Goal: Check status: Check status

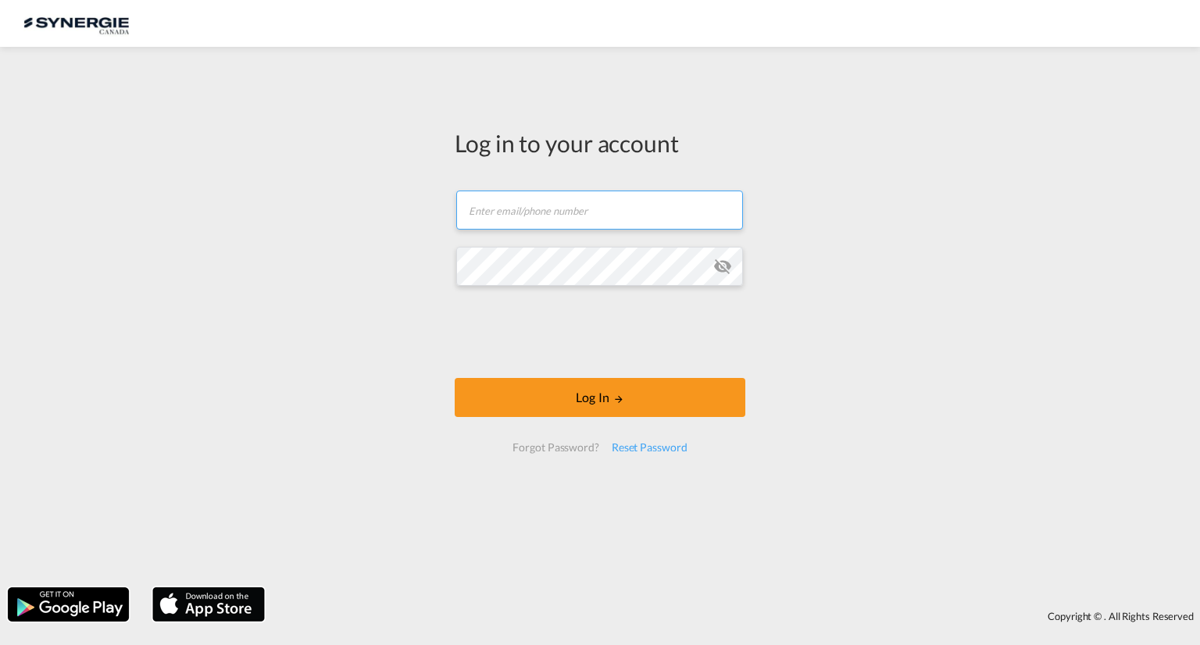
click at [538, 208] on input "text" at bounding box center [599, 210] width 287 height 39
paste input "[PERSON_NAME][EMAIL_ADDRESS][DOMAIN_NAME]"
type input "[PERSON_NAME][EMAIL_ADDRESS][DOMAIN_NAME]"
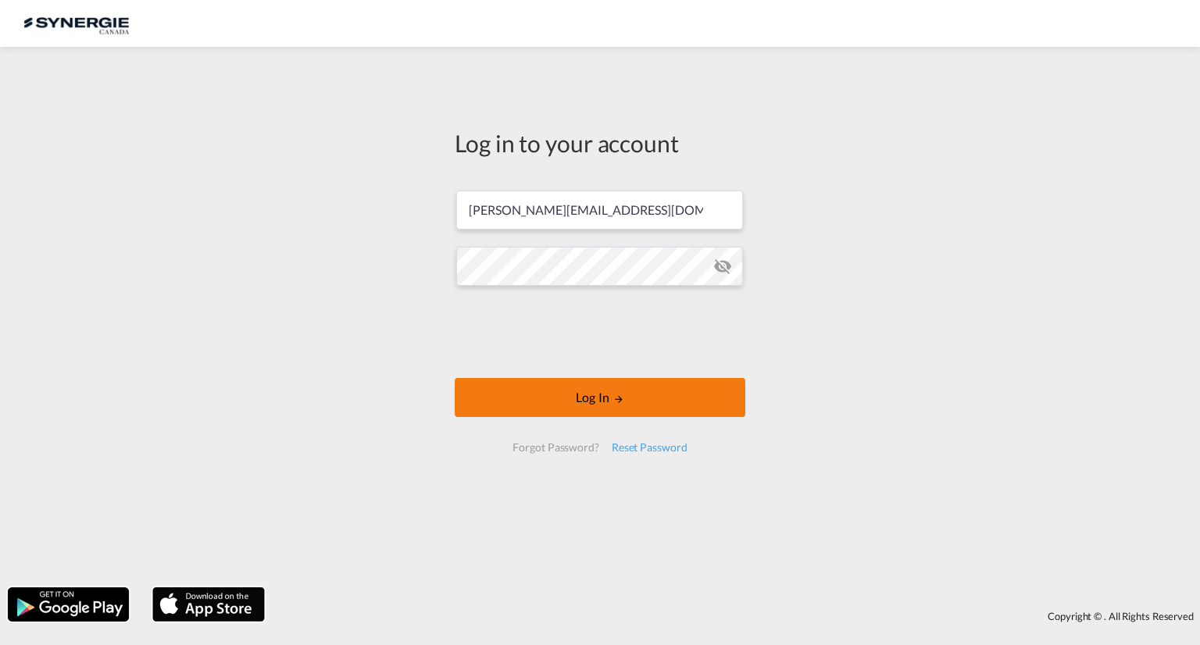
click at [619, 403] on md-icon "LOGIN" at bounding box center [618, 399] width 11 height 11
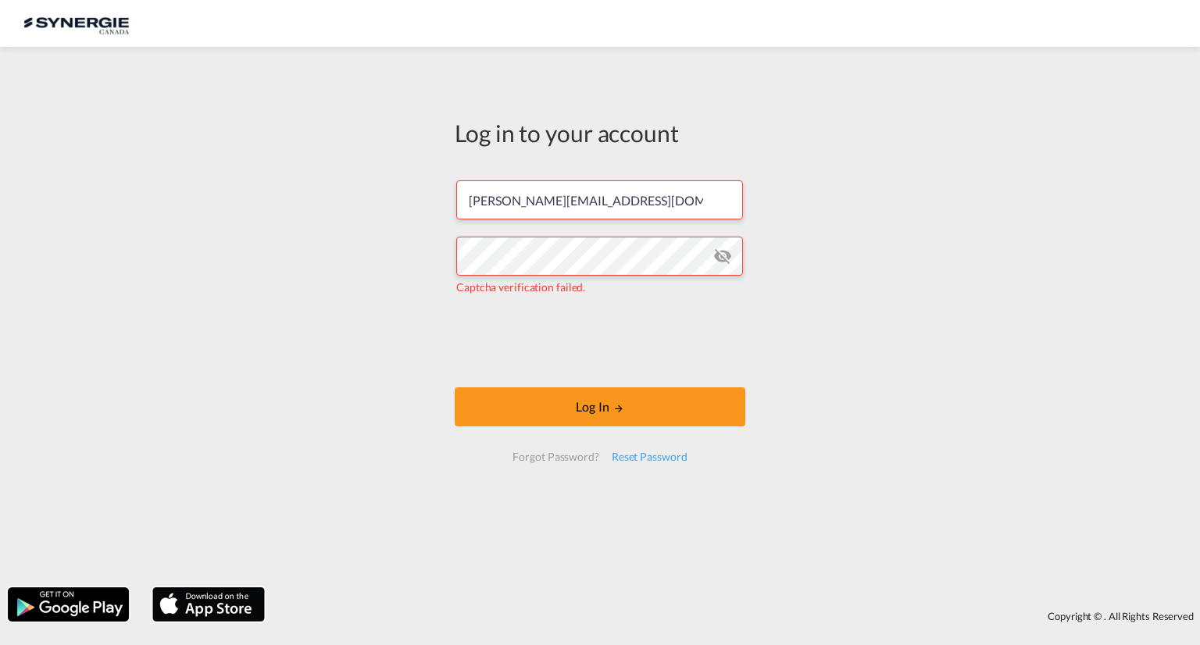
click at [725, 256] on md-icon "icon-eye-off" at bounding box center [722, 256] width 19 height 19
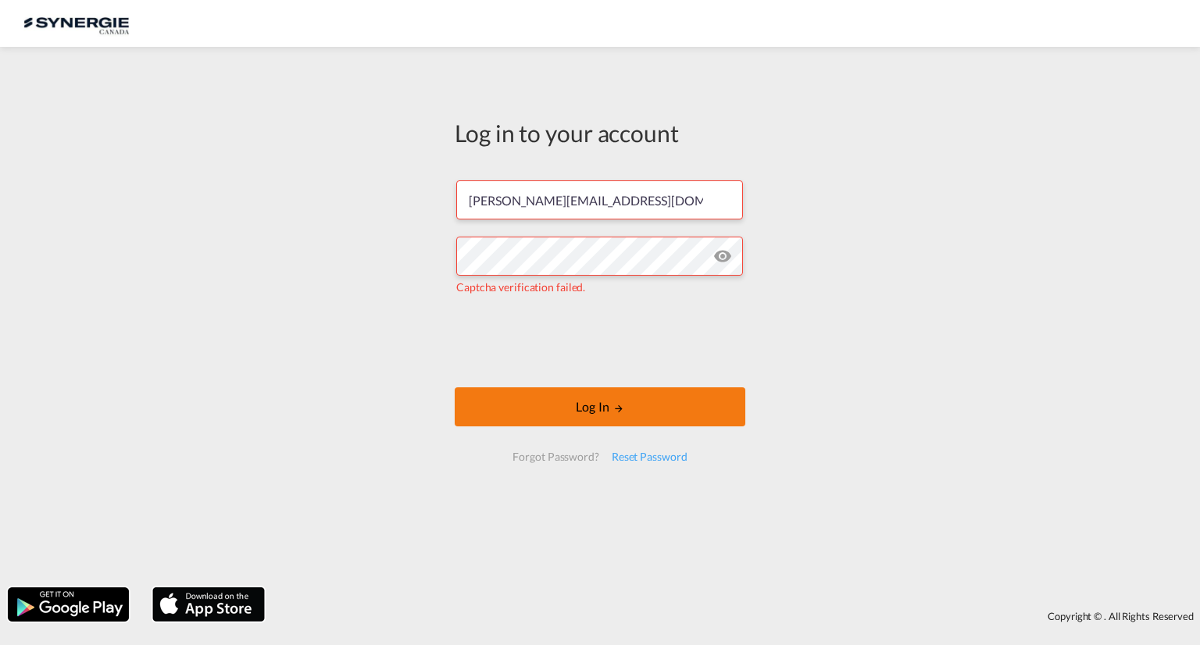
click at [591, 412] on button "Log In" at bounding box center [600, 406] width 291 height 39
